Goal: Task Accomplishment & Management: Manage account settings

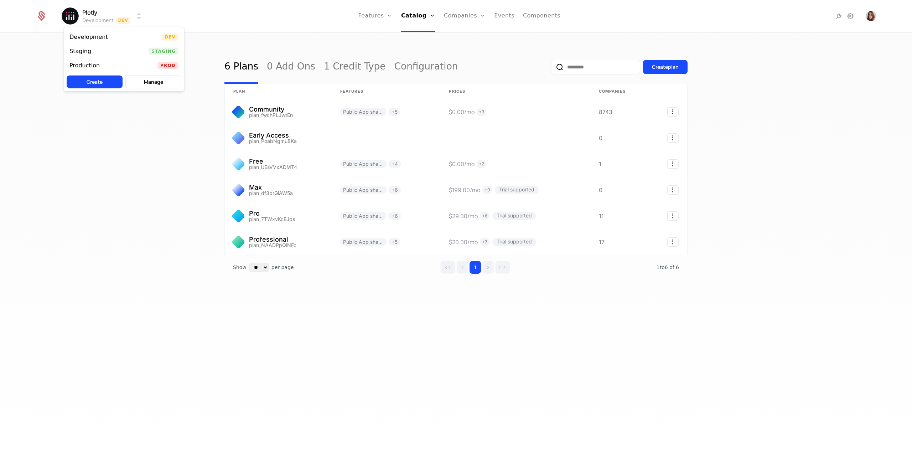
click at [113, 21] on html "Plotly Development Dev Features Features Flags Catalog Plans Add Ons Credits Co…" at bounding box center [456, 226] width 912 height 453
click at [128, 64] on div "Production Prod" at bounding box center [124, 65] width 120 height 14
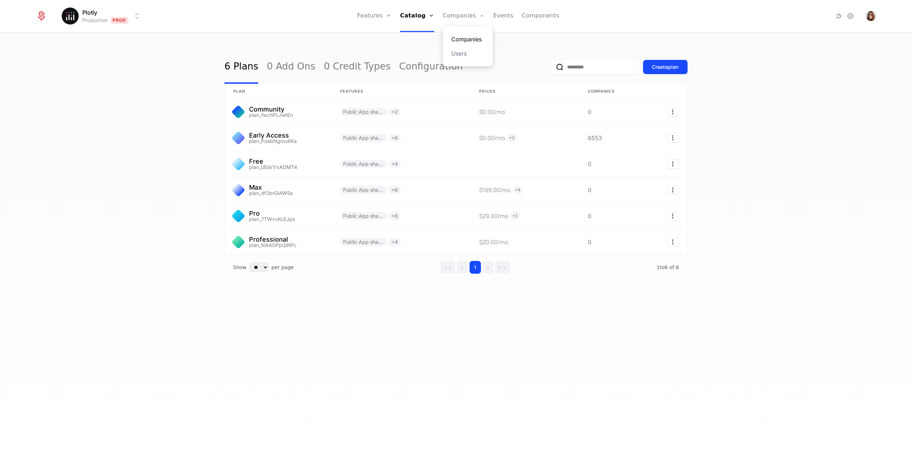
click at [472, 36] on link "Companies" at bounding box center [467, 39] width 33 height 9
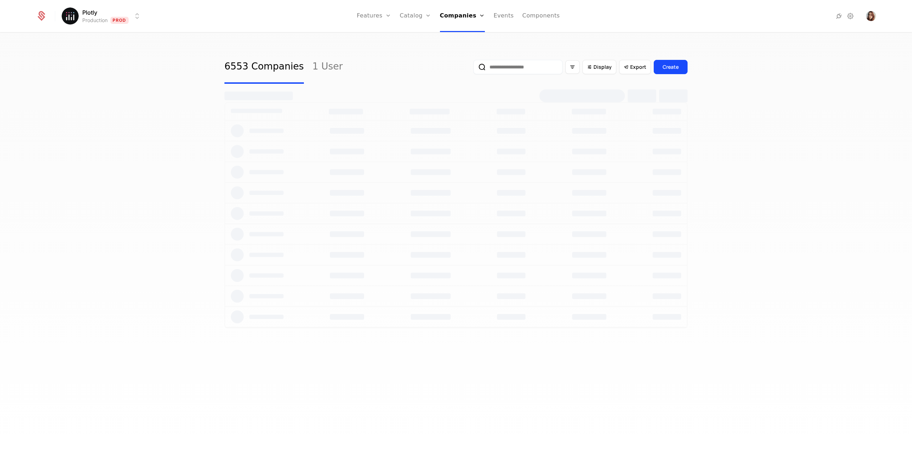
click at [505, 69] on input "email" at bounding box center [517, 67] width 89 height 14
type input "*******"
click at [473, 68] on button "submit" at bounding box center [473, 68] width 0 height 0
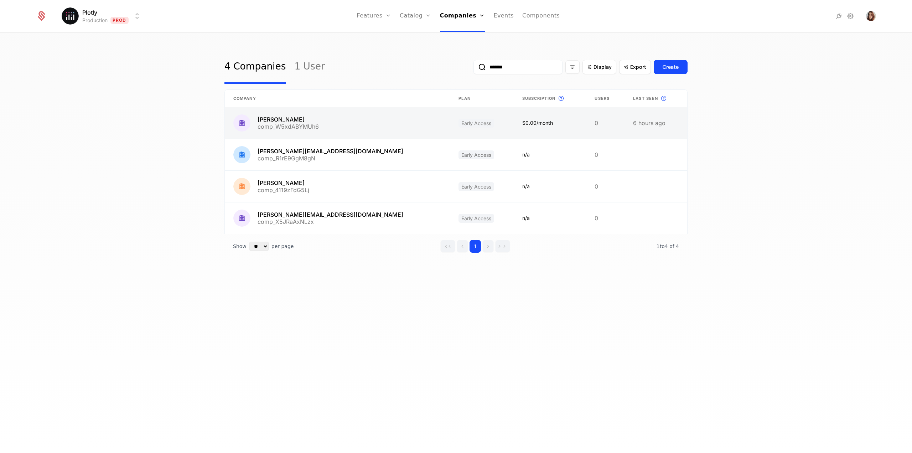
click at [344, 129] on link at bounding box center [337, 122] width 225 height 31
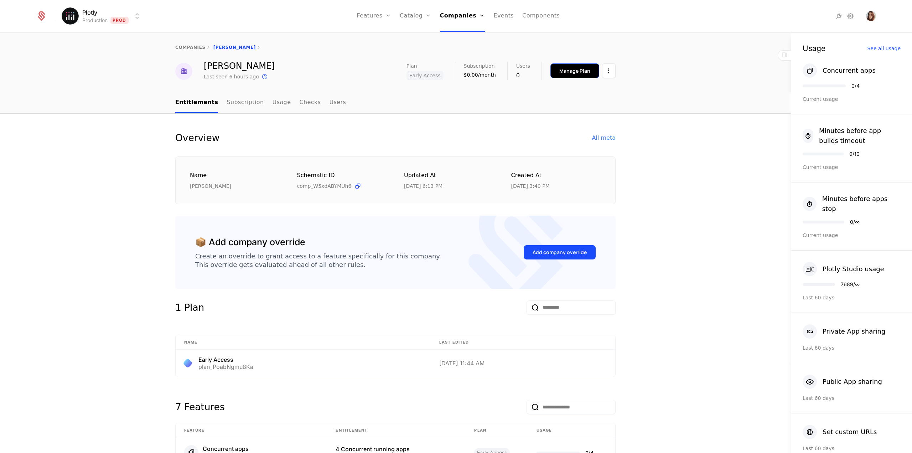
click at [571, 76] on button "Manage Plan" at bounding box center [574, 70] width 49 height 15
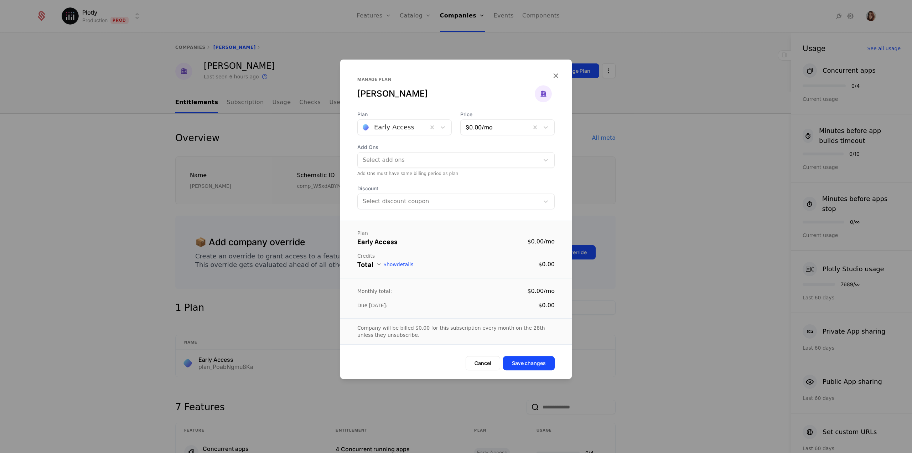
click at [421, 130] on div at bounding box center [393, 127] width 60 height 10
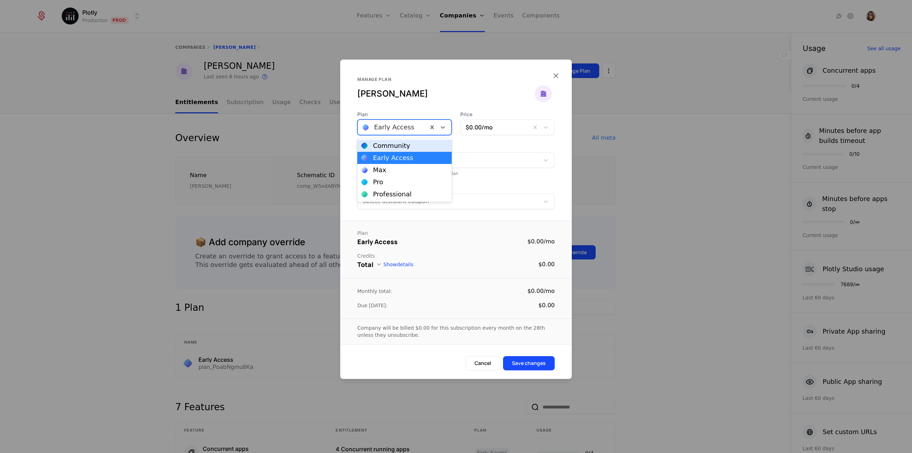
click at [401, 146] on div "Community" at bounding box center [391, 145] width 37 height 6
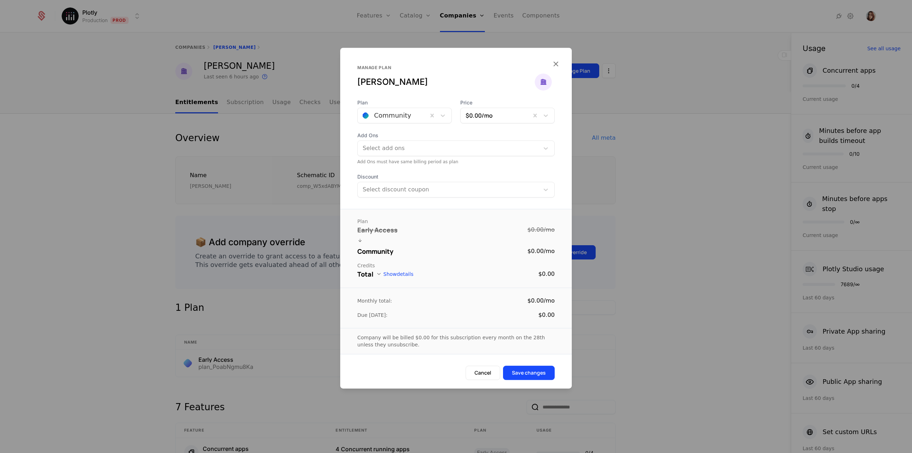
click at [528, 350] on div "Company will be billed $0.00 for this subscription every month on the 28th unle…" at bounding box center [456, 341] width 232 height 26
click at [531, 369] on button "Save changes" at bounding box center [529, 372] width 52 height 14
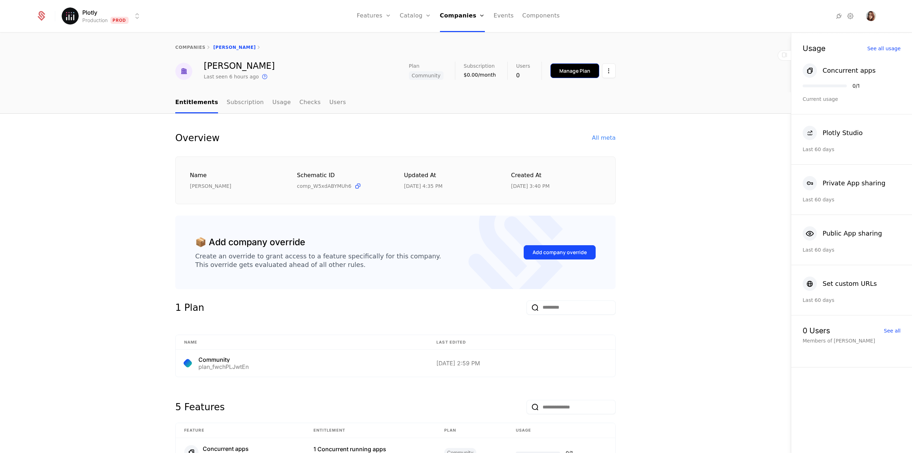
click at [560, 68] on div "Manage Plan" at bounding box center [574, 70] width 31 height 7
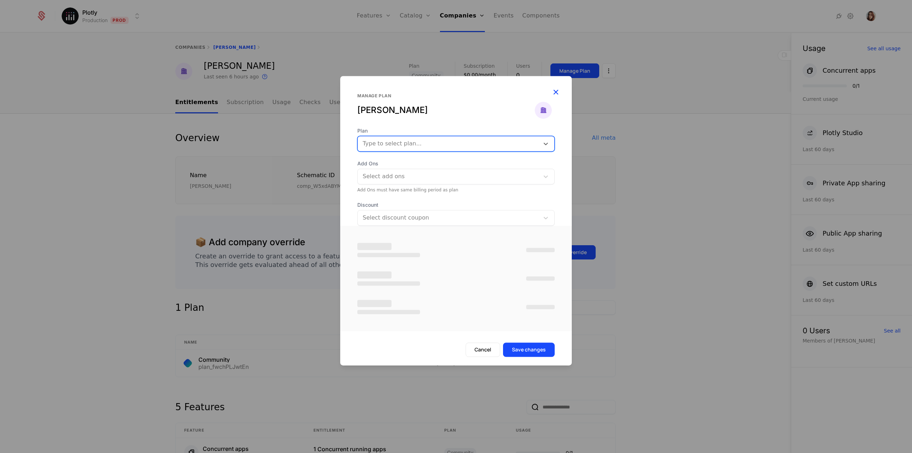
click at [553, 93] on div "Manage plan [PERSON_NAME]" at bounding box center [455, 110] width 197 height 34
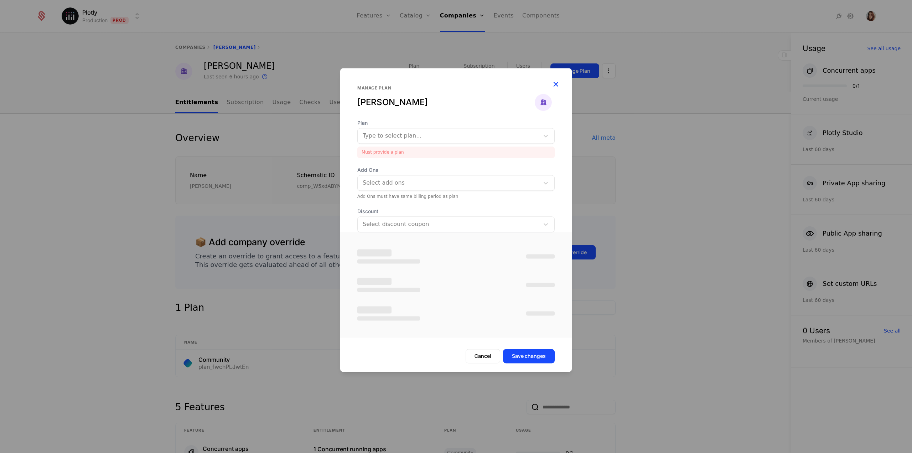
click at [556, 86] on icon "button" at bounding box center [555, 83] width 9 height 9
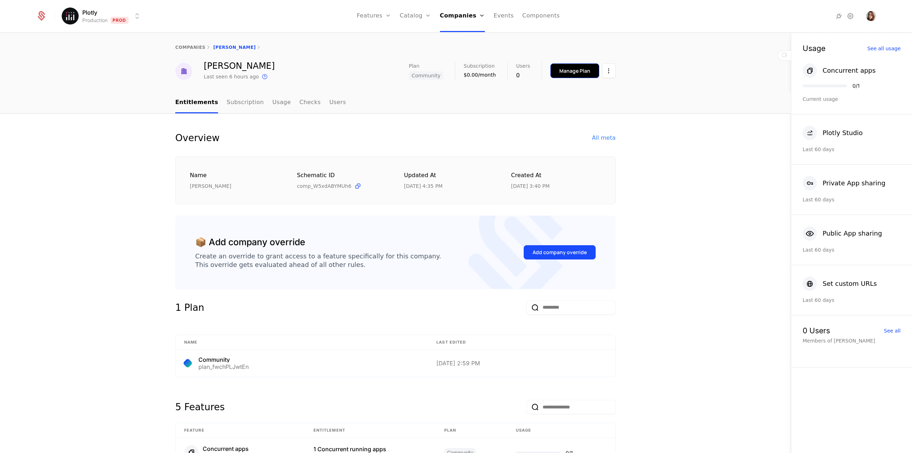
click at [571, 72] on div "Manage Plan" at bounding box center [574, 70] width 31 height 7
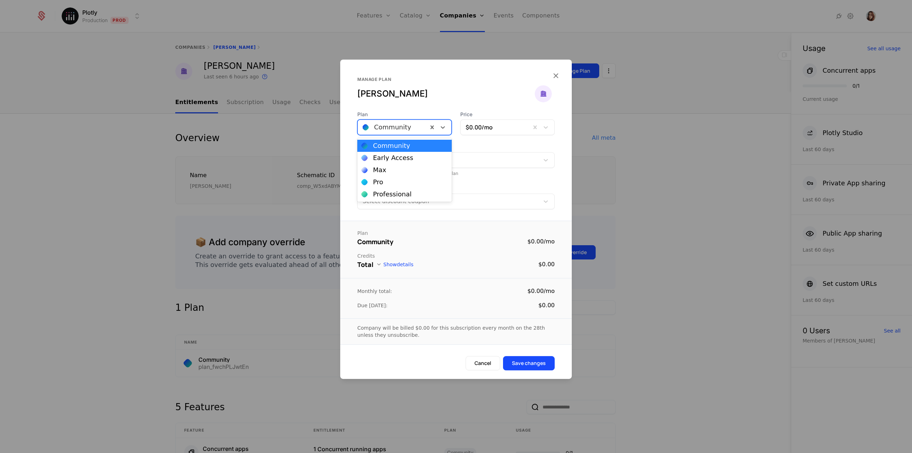
click at [417, 127] on div at bounding box center [393, 127] width 60 height 10
click at [698, 142] on div at bounding box center [456, 226] width 912 height 453
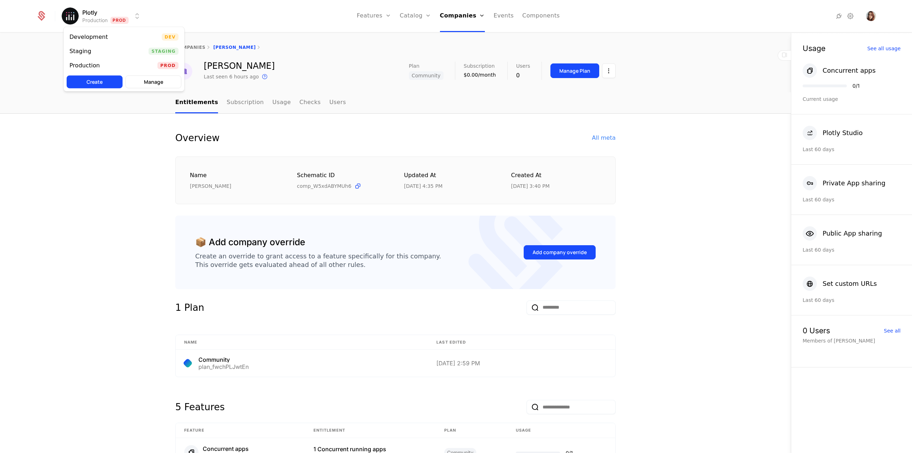
click at [127, 16] on html "Plotly Production Prod Features Features Flags Catalog Plans Add Ons Credits Co…" at bounding box center [456, 226] width 912 height 453
click at [121, 50] on div "Staging Staging" at bounding box center [124, 51] width 120 height 14
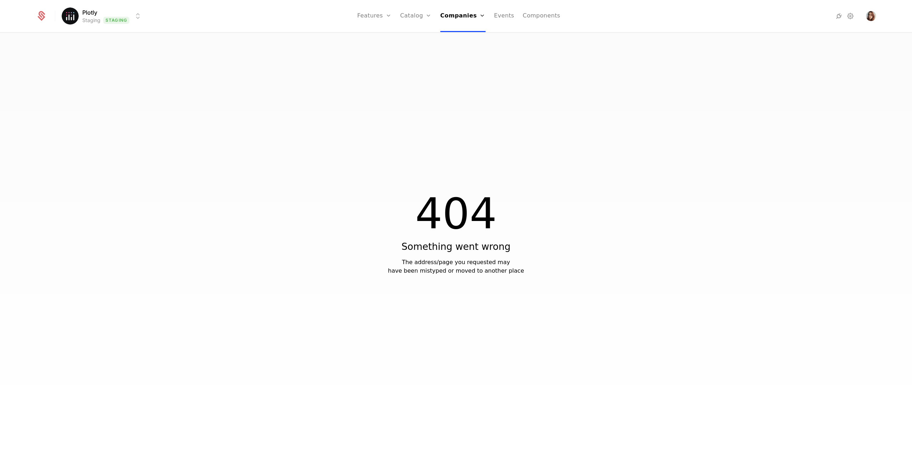
click at [110, 23] on html "Plotly Staging Staging Features Features Flags Catalog Plans Add Ons Credits Co…" at bounding box center [456, 226] width 912 height 453
click at [104, 35] on div "Development" at bounding box center [91, 36] width 44 height 7
click at [106, 22] on html "Plotly Development Dev Features Features Flags Catalog Plans Add Ons Credits Co…" at bounding box center [456, 226] width 912 height 453
click at [108, 63] on div "Production Prod" at bounding box center [124, 65] width 120 height 14
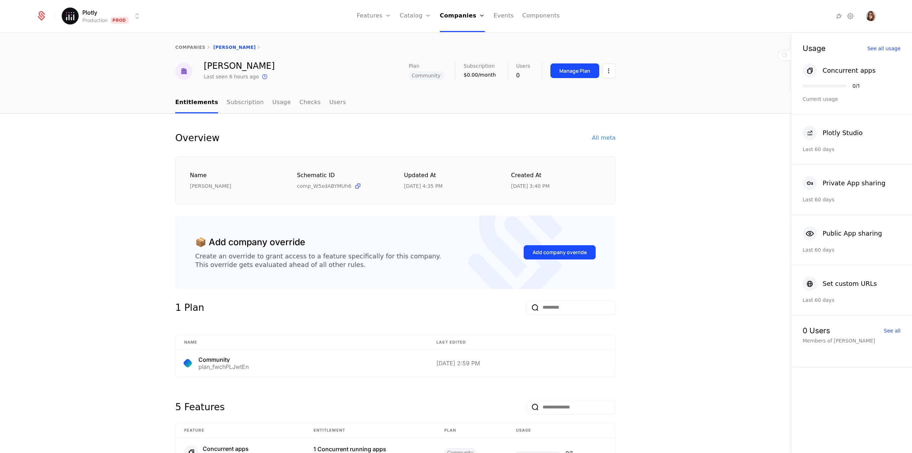
click at [94, 21] on html "Plotly Production Prod Features Features Flags Catalog Plans Add Ons Credits Co…" at bounding box center [456, 226] width 912 height 453
click at [89, 54] on div "Staging Staging" at bounding box center [124, 51] width 120 height 14
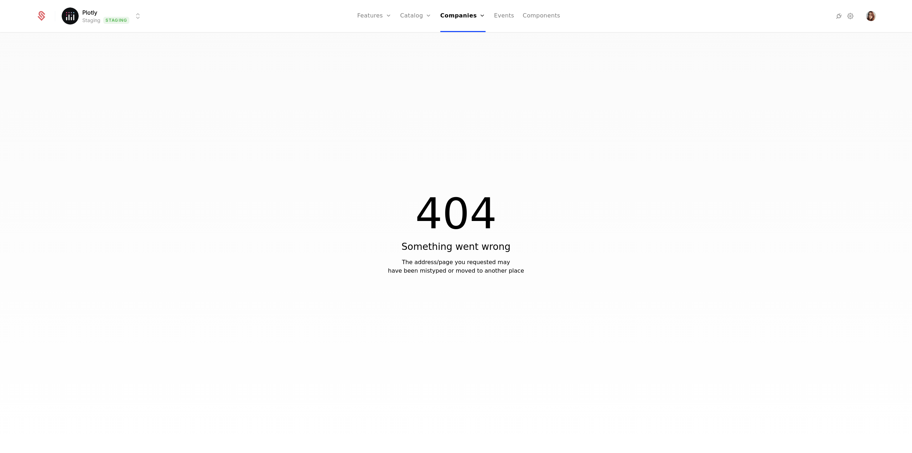
click at [97, 22] on html "Plotly Staging Staging Features Features Flags Catalog Plans Add Ons Credits Co…" at bounding box center [456, 226] width 912 height 453
click at [99, 37] on div "Development" at bounding box center [88, 37] width 38 height 6
click at [105, 18] on html "Plotly Development Dev Features Features Flags Catalog Plans Add Ons Credits Co…" at bounding box center [456, 226] width 912 height 453
click at [100, 59] on div "Production Prod" at bounding box center [124, 65] width 120 height 14
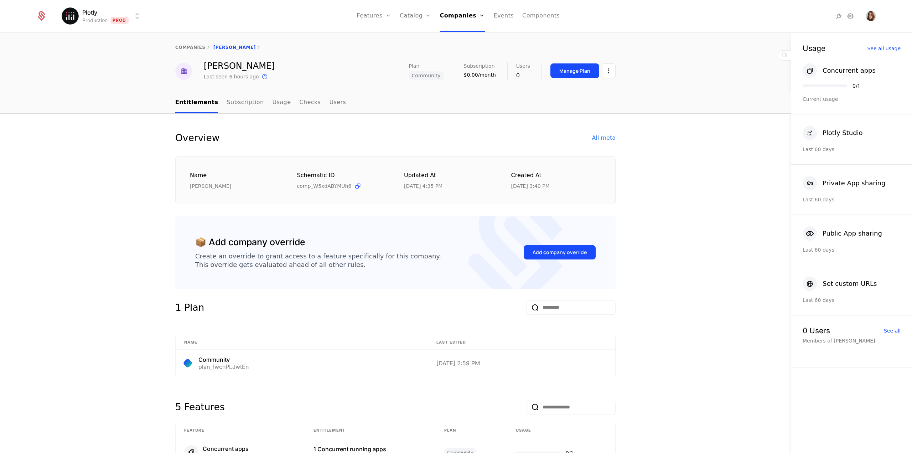
click at [73, 99] on div "Entitlements Subscription Usage Checks Users" at bounding box center [395, 102] width 791 height 21
